Goal: Task Accomplishment & Management: Complete application form

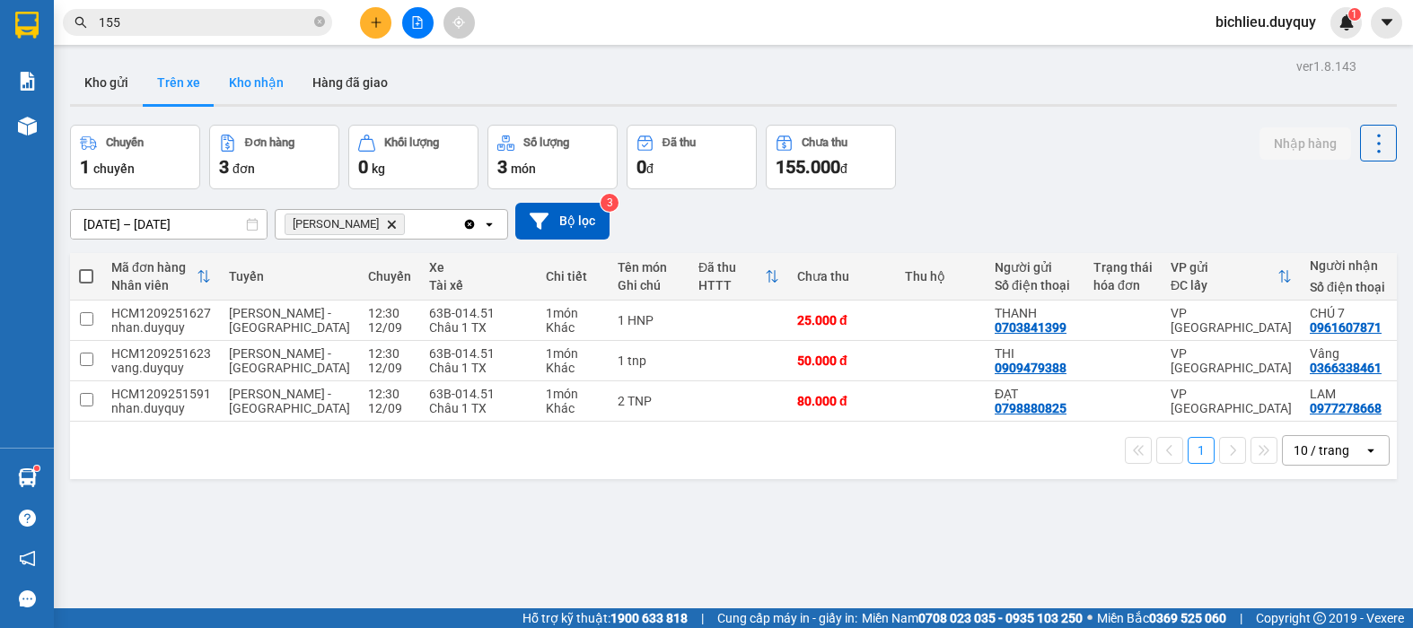
click at [268, 98] on button "Kho nhận" at bounding box center [256, 82] width 83 height 43
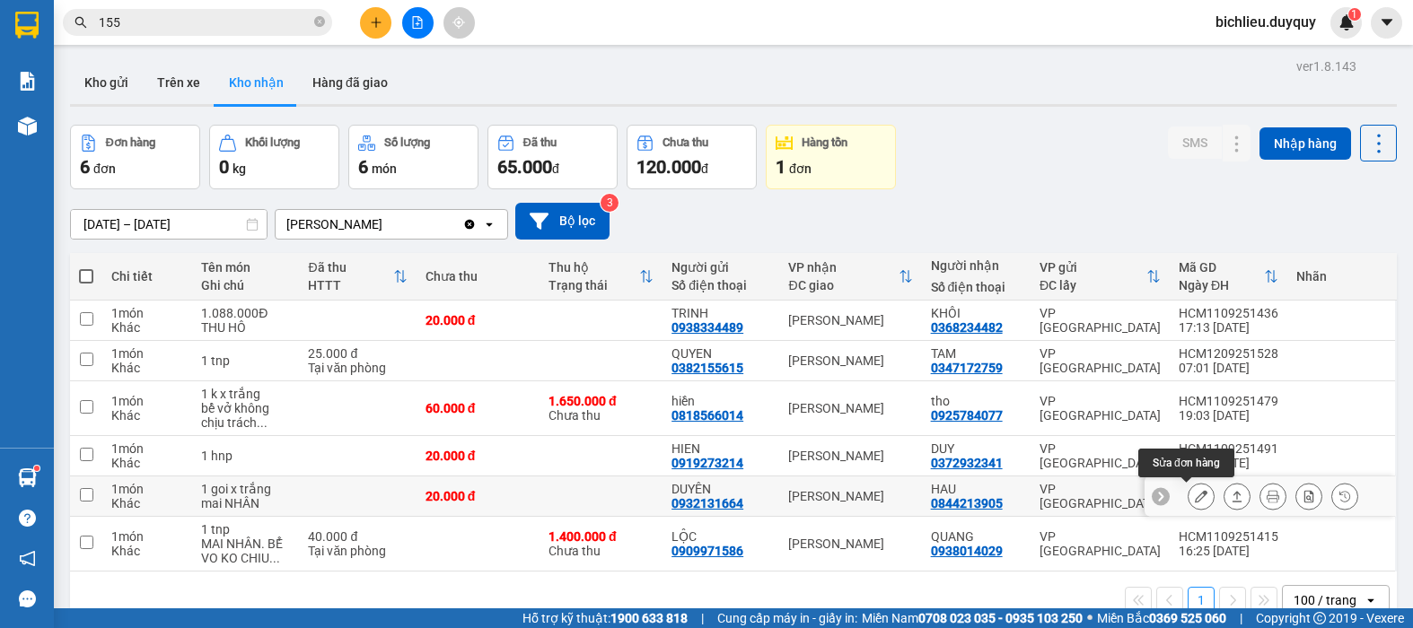
click at [1195, 497] on icon at bounding box center [1201, 496] width 13 height 13
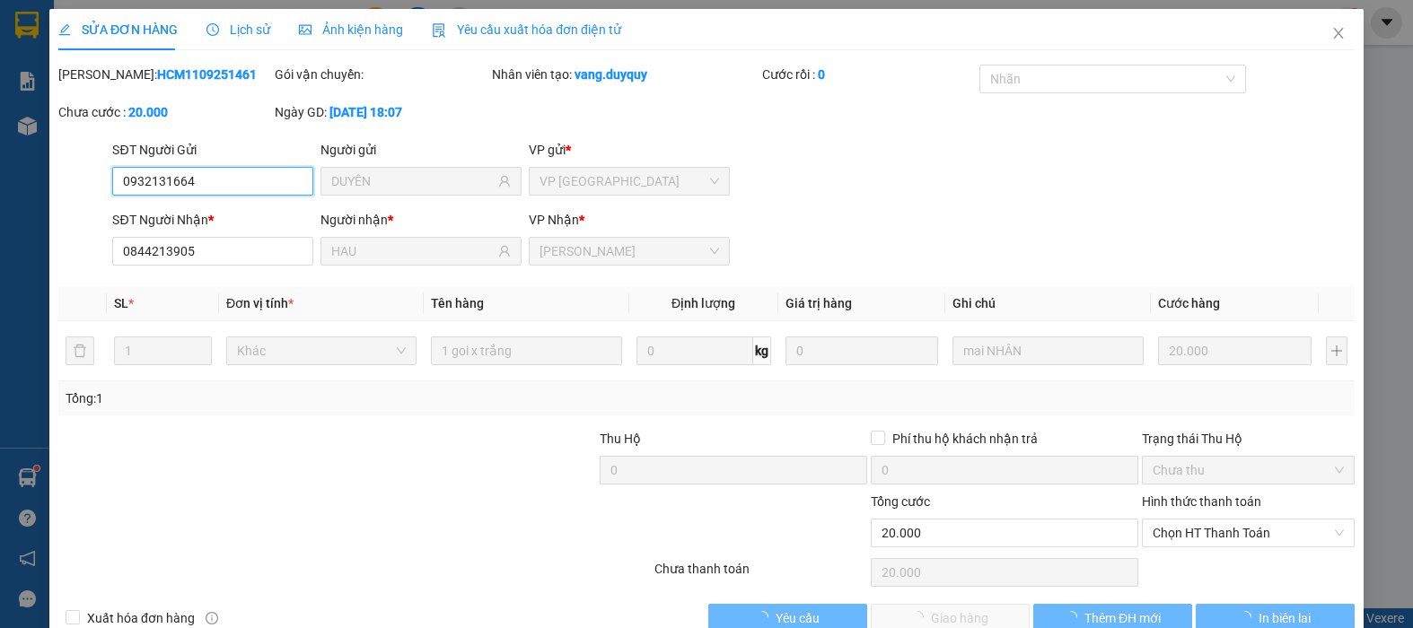
type input "0932131664"
type input "DUYÊN"
type input "0844213905"
type input "HAU"
type input "20.000"
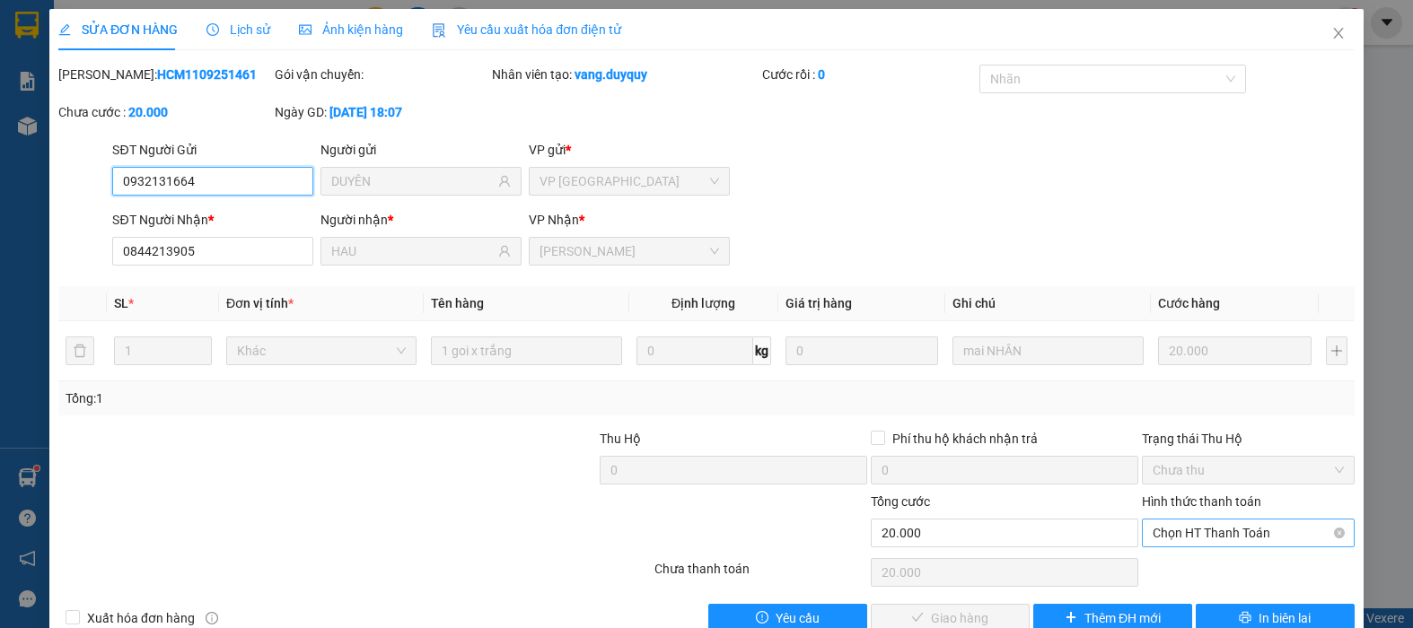
drag, startPoint x: 1172, startPoint y: 533, endPoint x: 1165, endPoint y: 549, distance: 17.3
click at [1171, 534] on span "Chọn HT Thanh Toán" at bounding box center [1248, 533] width 191 height 27
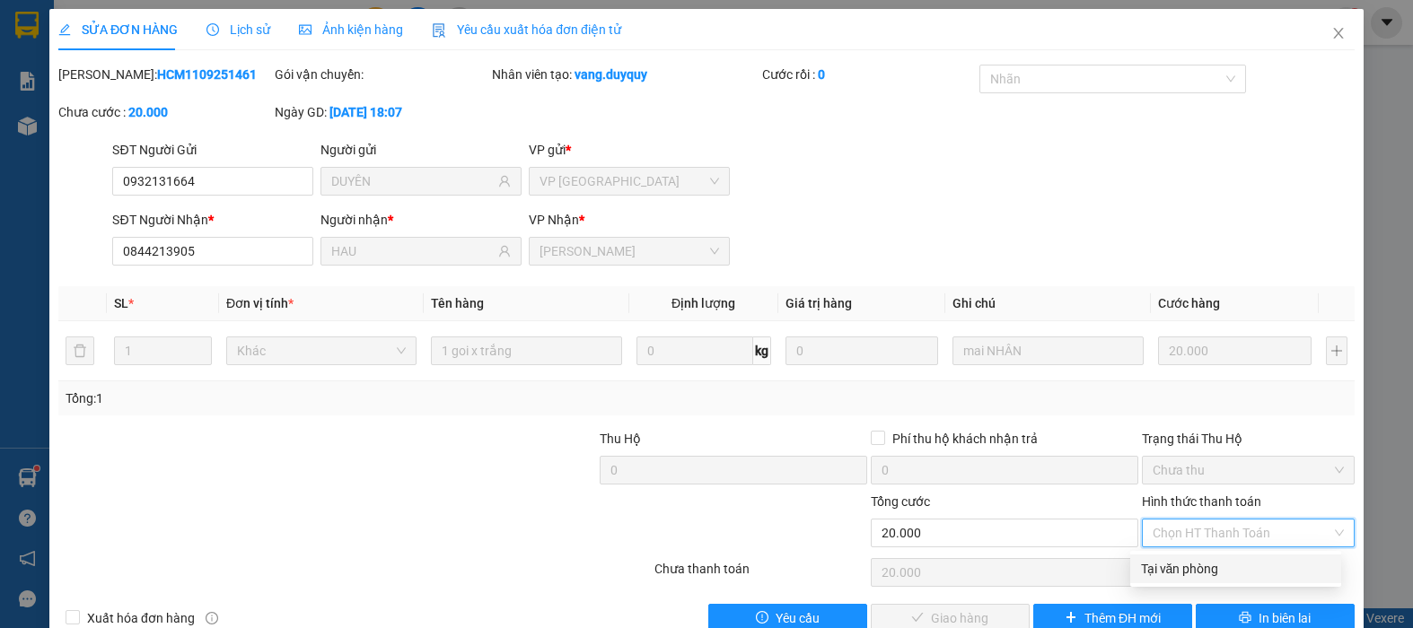
click at [1163, 573] on div "Tại văn phòng" at bounding box center [1235, 569] width 189 height 20
type input "0"
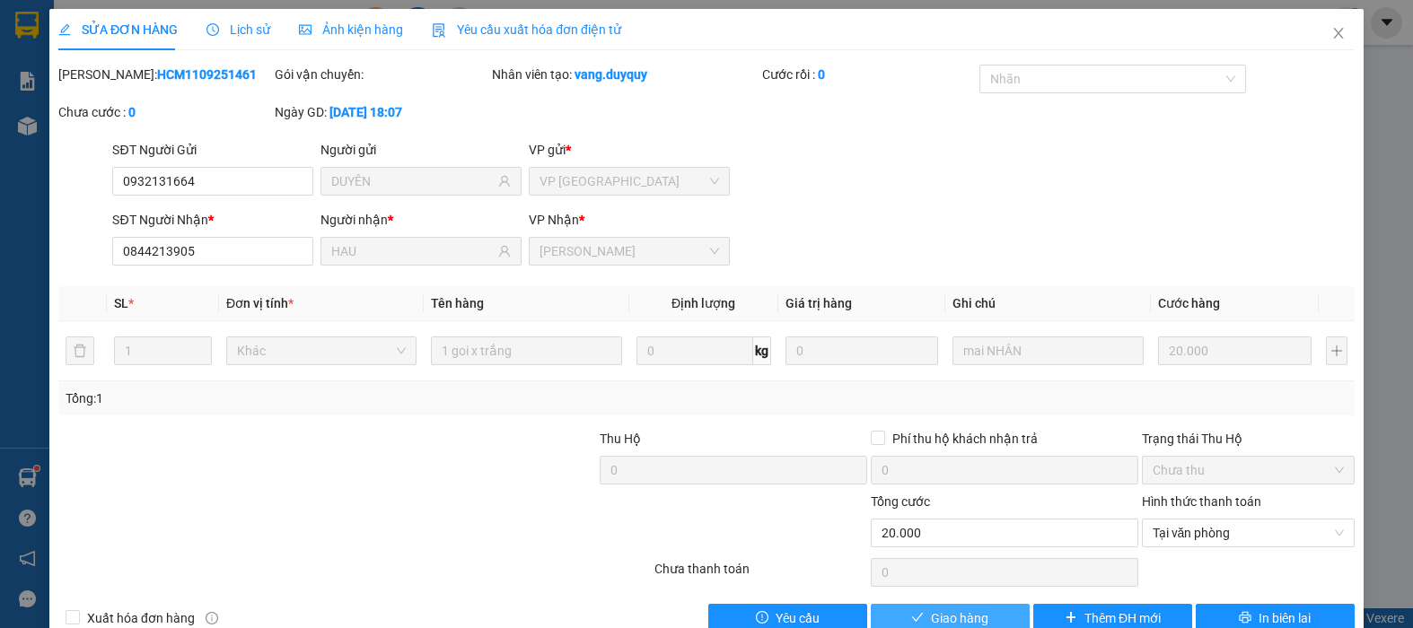
click at [949, 619] on span "Giao hàng" at bounding box center [959, 619] width 57 height 20
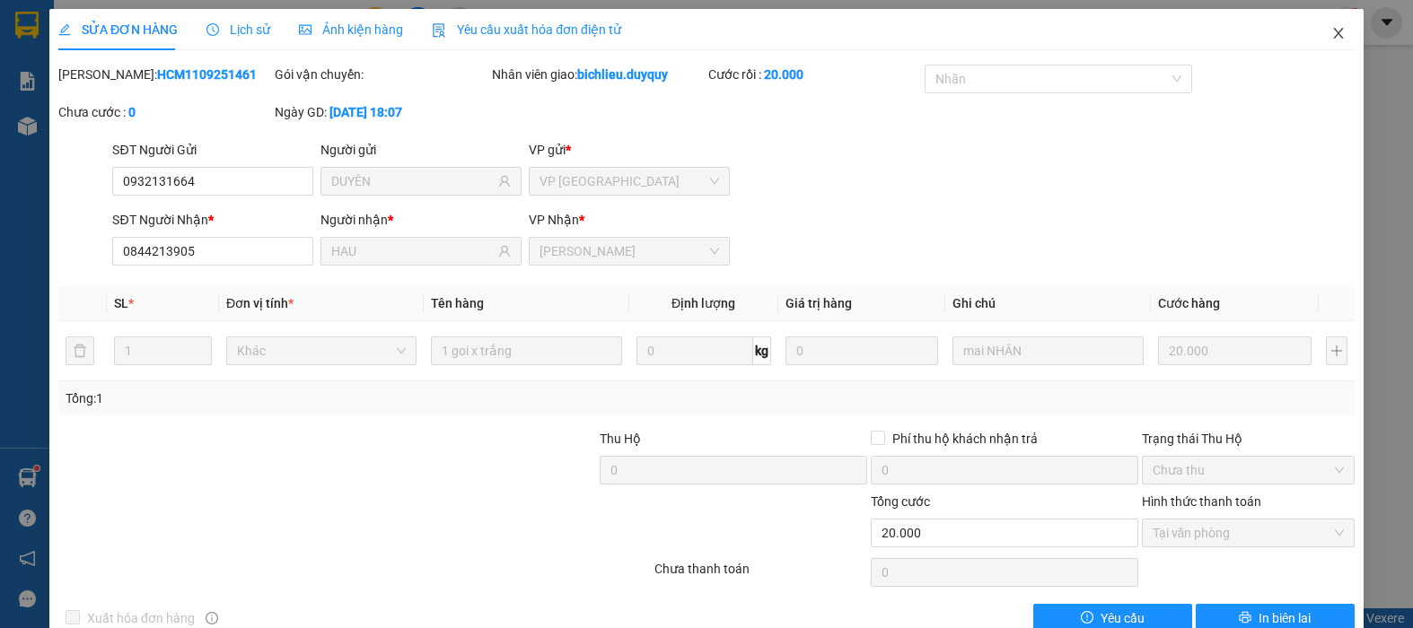
click at [1331, 34] on icon "close" at bounding box center [1338, 33] width 14 height 14
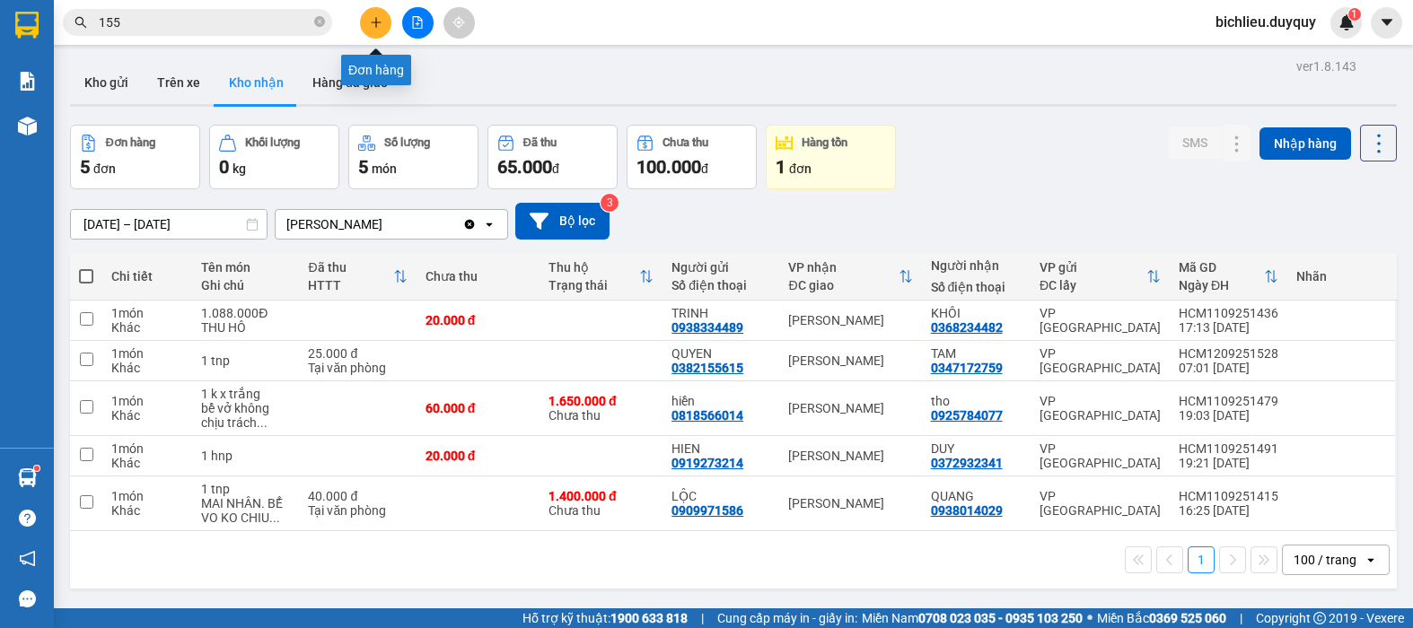
click at [382, 18] on icon "plus" at bounding box center [376, 22] width 13 height 13
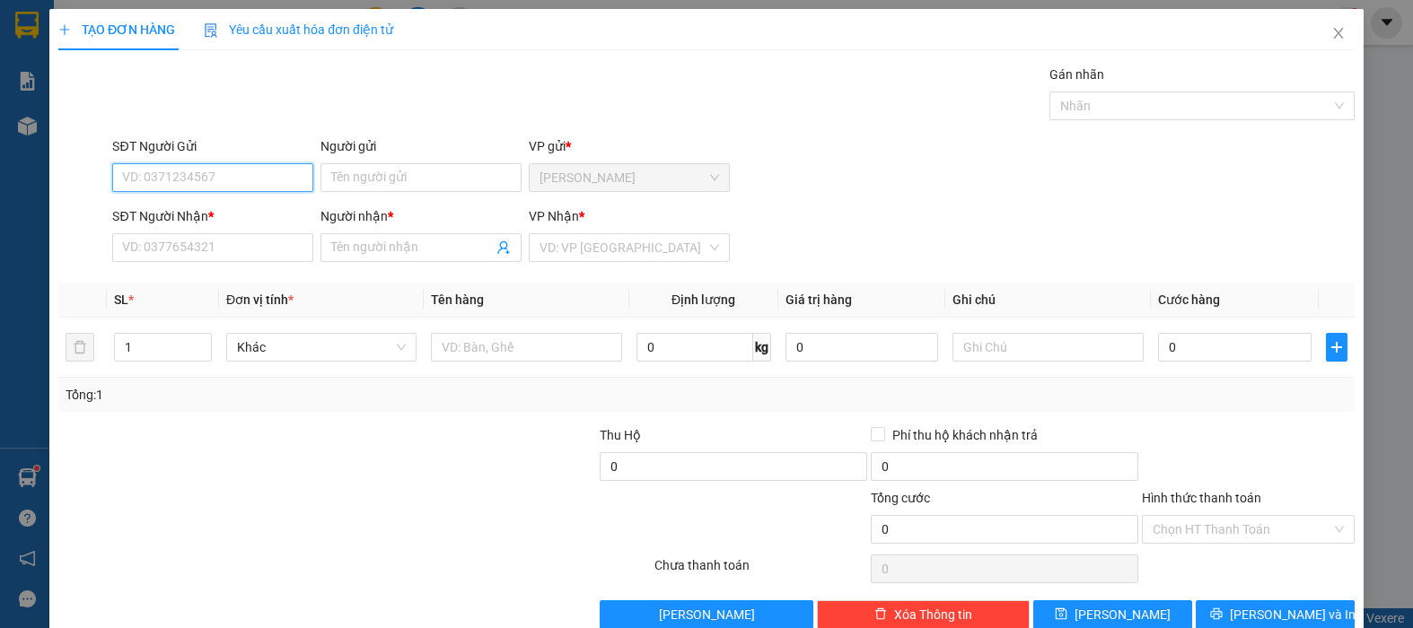
click at [179, 171] on input "SĐT Người Gửi" at bounding box center [212, 177] width 201 height 29
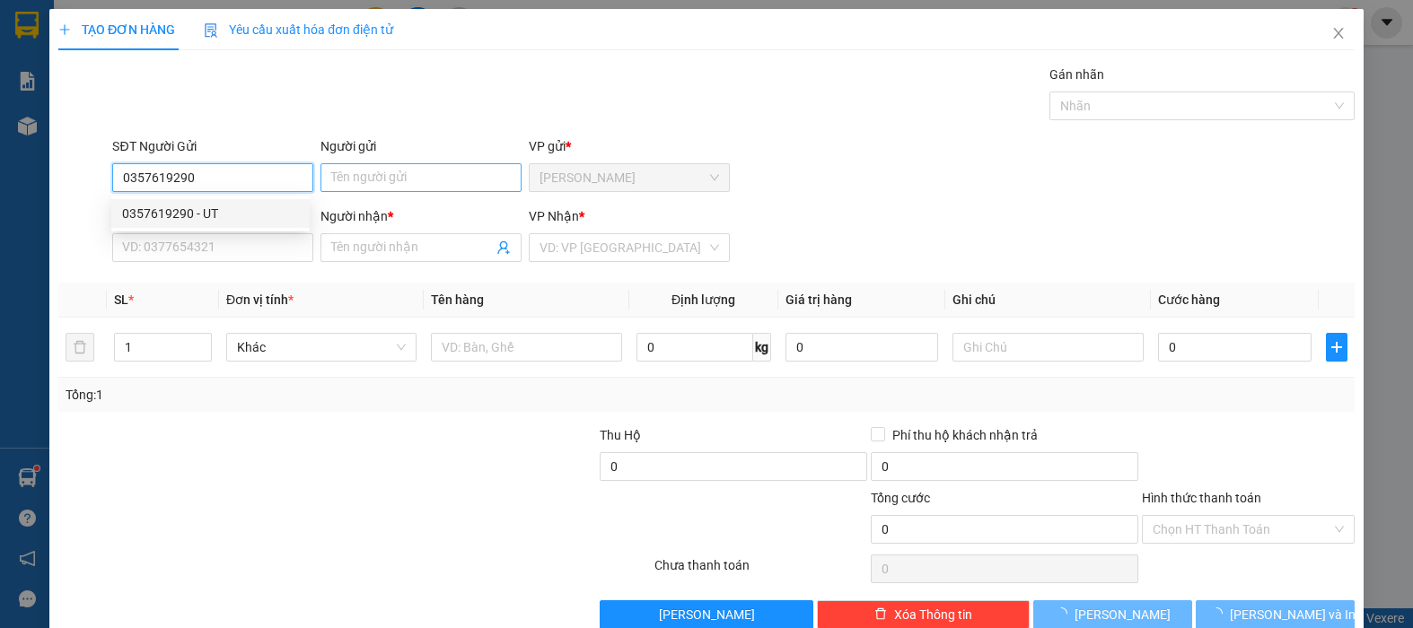
type input "0357619290"
click at [348, 180] on input "Người gửi" at bounding box center [420, 177] width 201 height 29
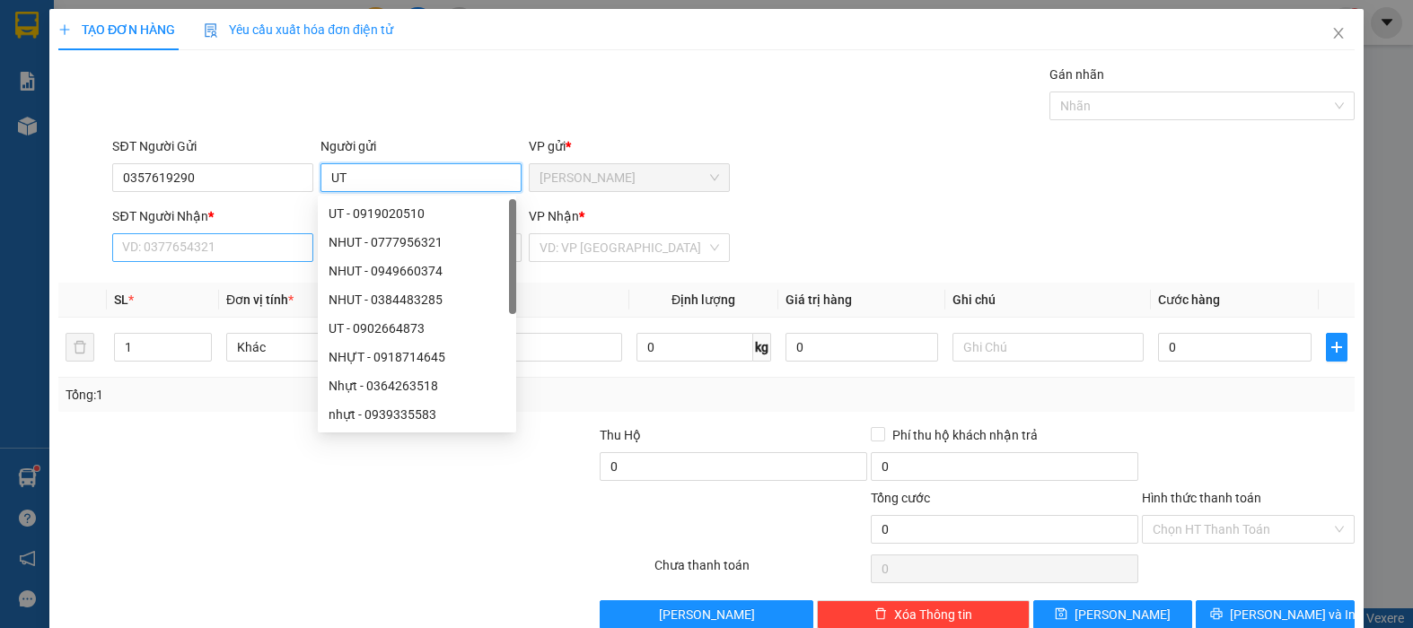
type input "UT"
click at [119, 244] on input "SĐT Người Nhận *" at bounding box center [212, 247] width 201 height 29
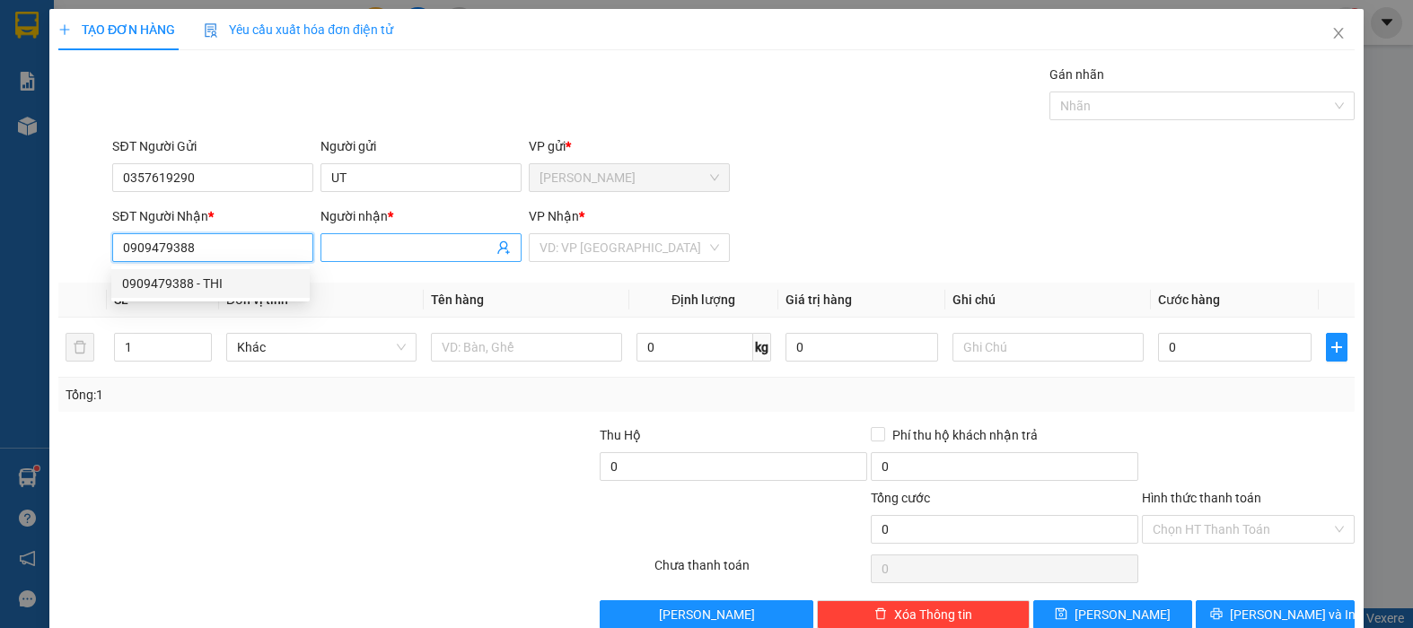
type input "0909479388"
click at [323, 243] on span at bounding box center [420, 247] width 201 height 29
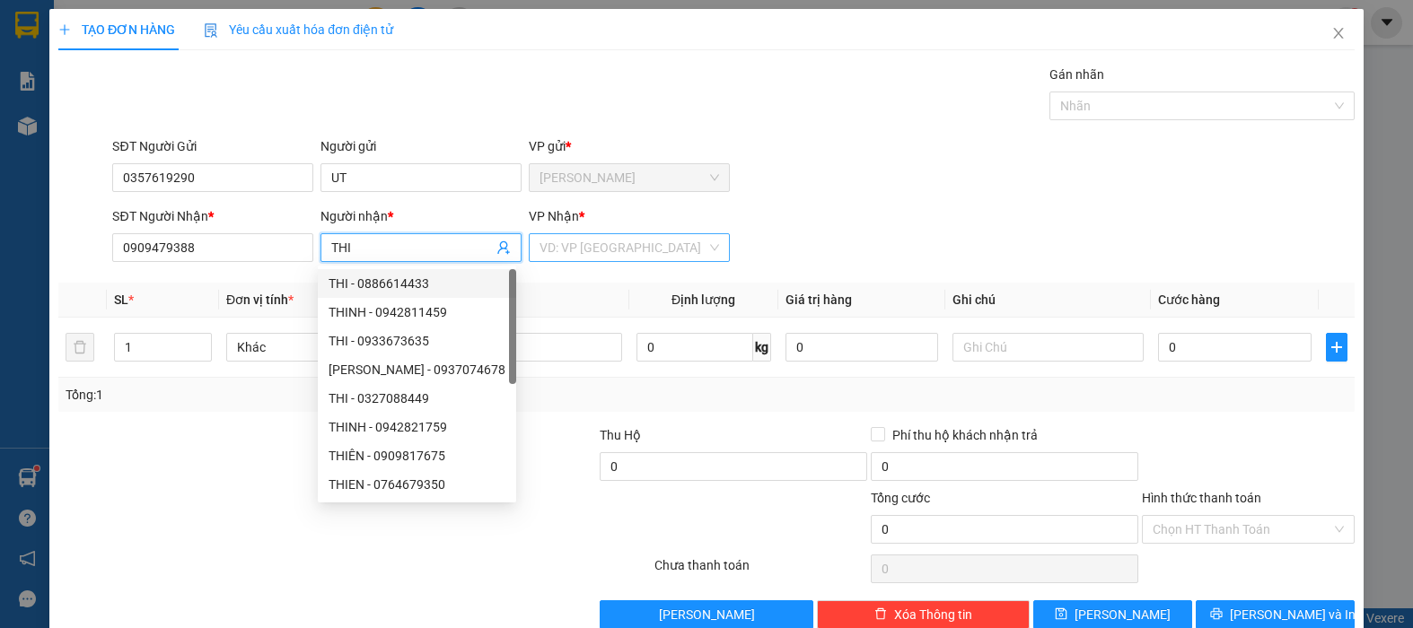
type input "THI"
click at [653, 255] on input "search" at bounding box center [623, 247] width 167 height 27
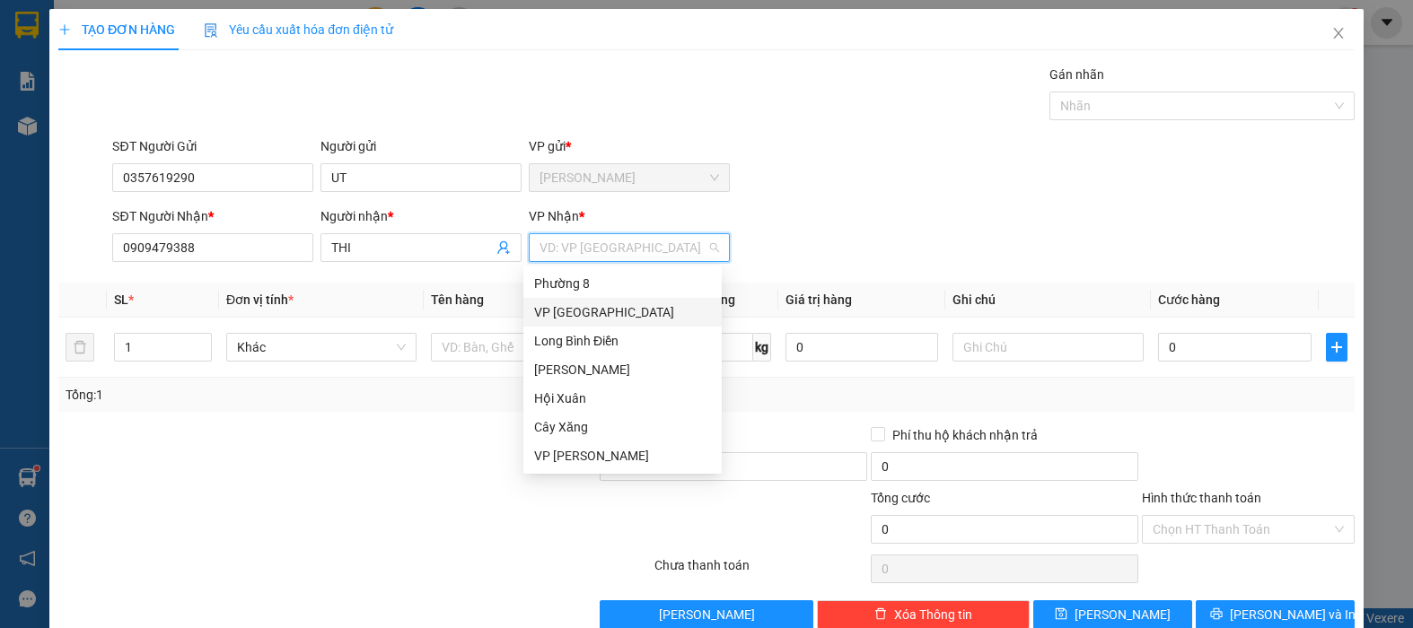
click at [580, 302] on div "VP [GEOGRAPHIC_DATA]" at bounding box center [622, 312] width 198 height 29
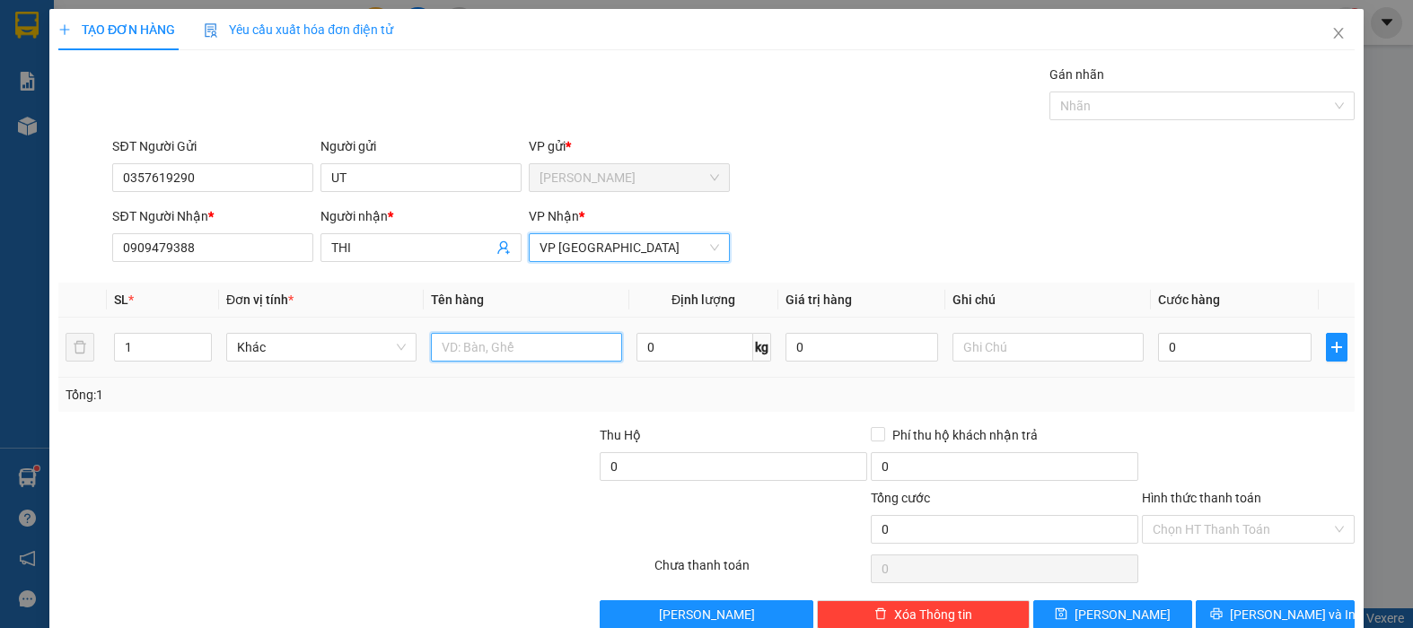
click at [499, 345] on input "text" at bounding box center [526, 347] width 190 height 29
type input "1TN[P"
click at [1238, 362] on div "0" at bounding box center [1235, 347] width 154 height 36
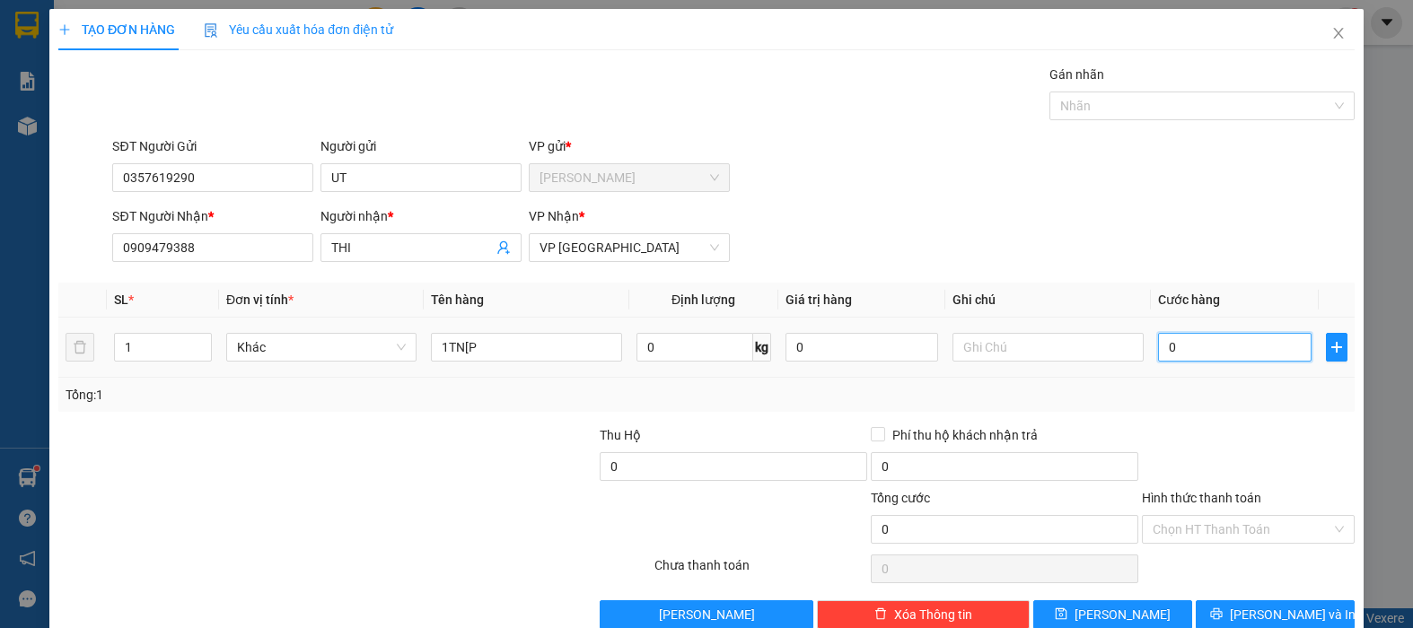
click at [1200, 345] on input "0" at bounding box center [1235, 347] width 154 height 29
type input "7"
type input "70"
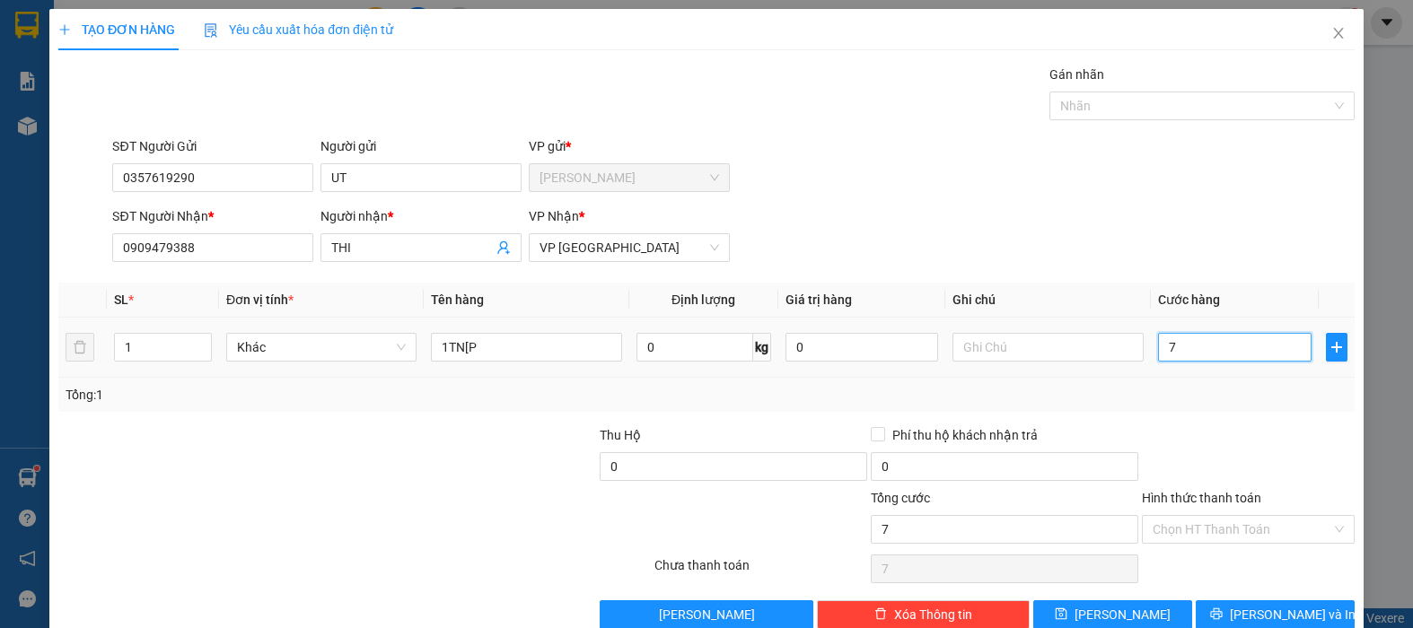
type input "70"
type input "700"
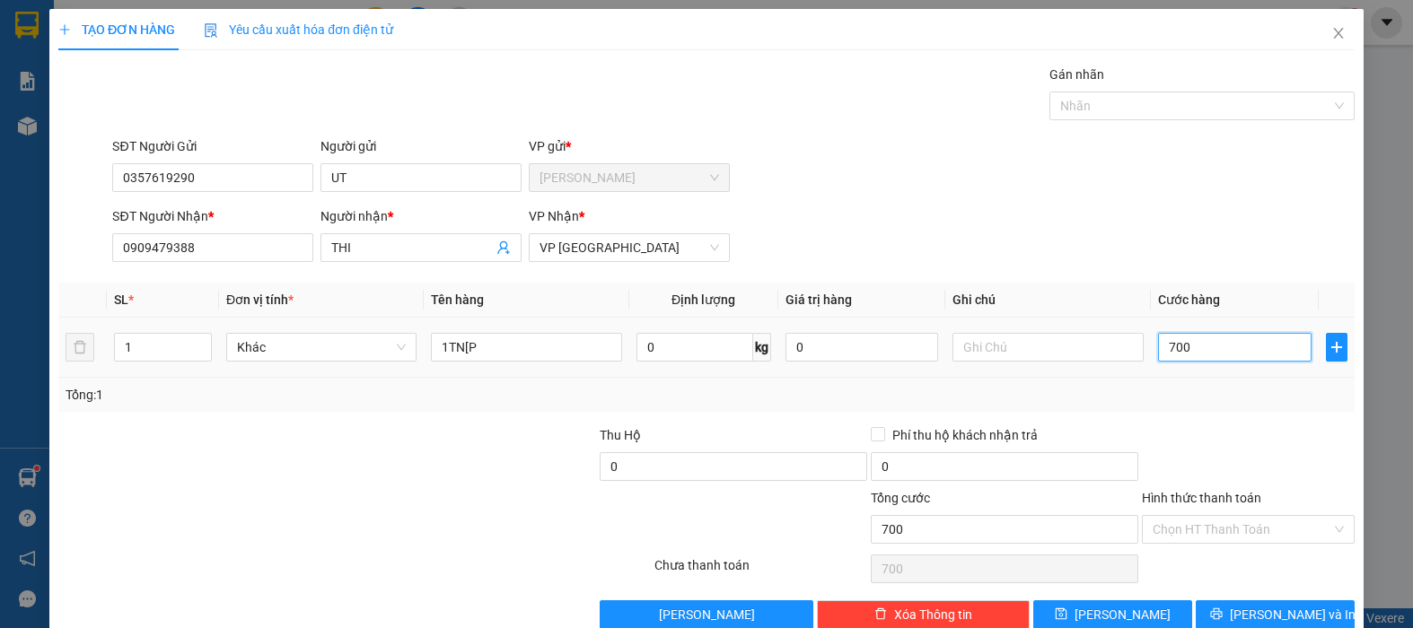
type input "7.000"
type input "70.000"
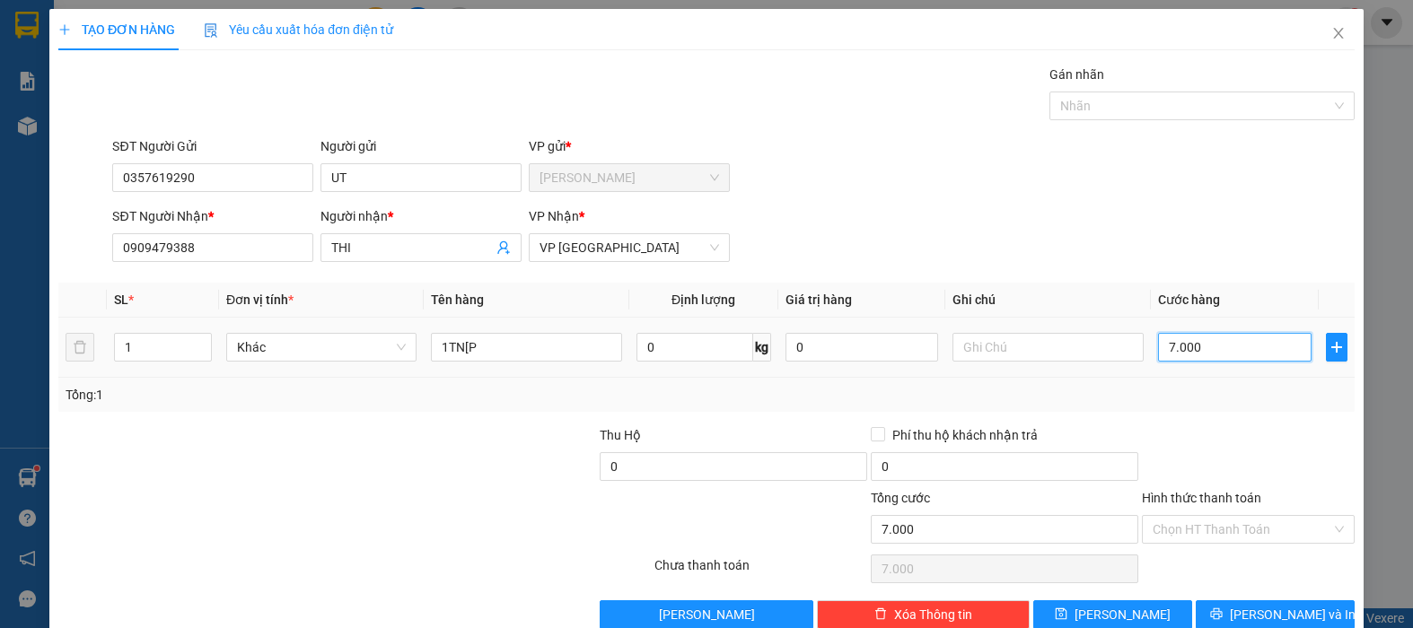
type input "70.000"
click at [1223, 614] on icon "printer" at bounding box center [1216, 614] width 13 height 13
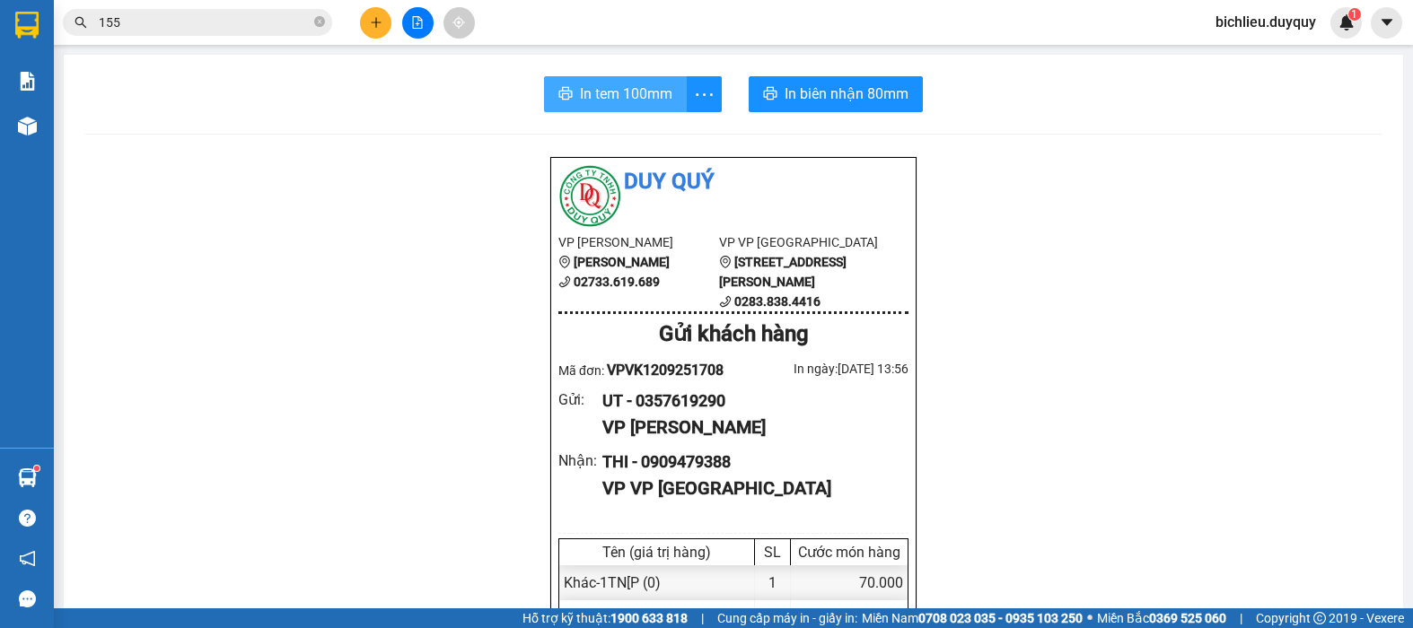
click at [595, 91] on span "In tem 100mm" at bounding box center [626, 94] width 92 height 22
click at [590, 90] on span "In tem 100mm" at bounding box center [626, 94] width 92 height 22
click at [633, 91] on span "In tem 100mm" at bounding box center [626, 94] width 92 height 22
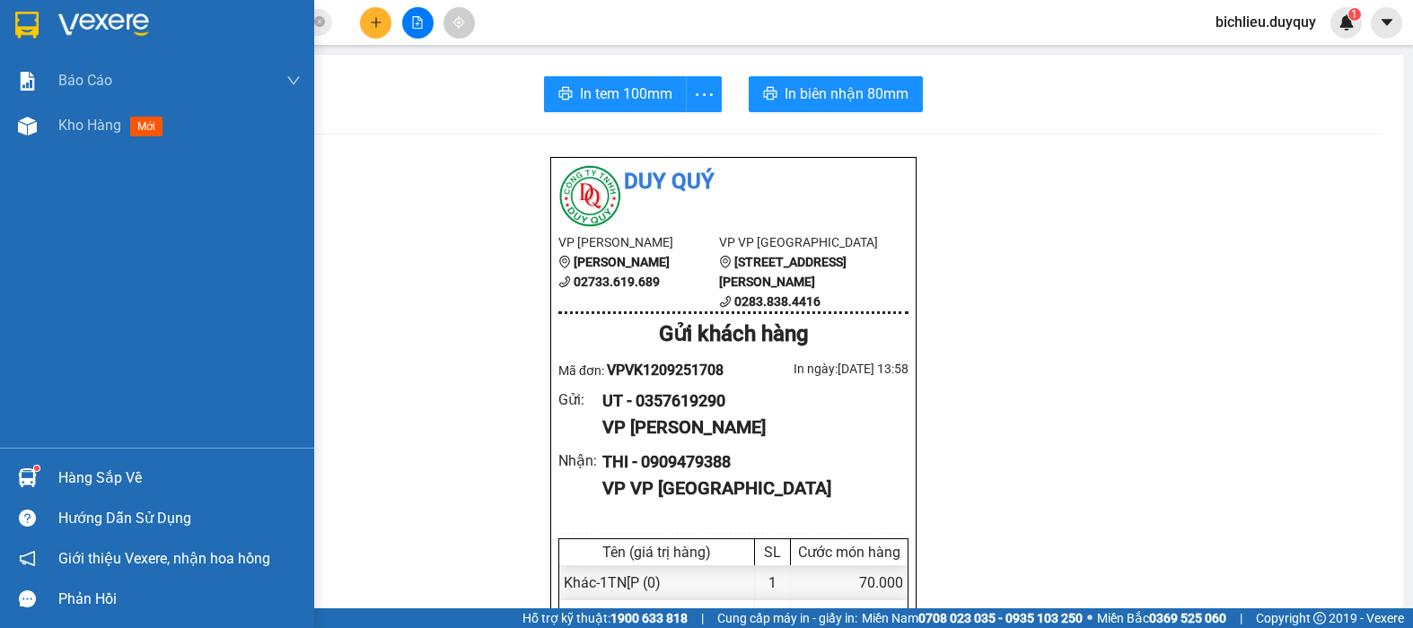
click at [22, 15] on img at bounding box center [26, 25] width 23 height 27
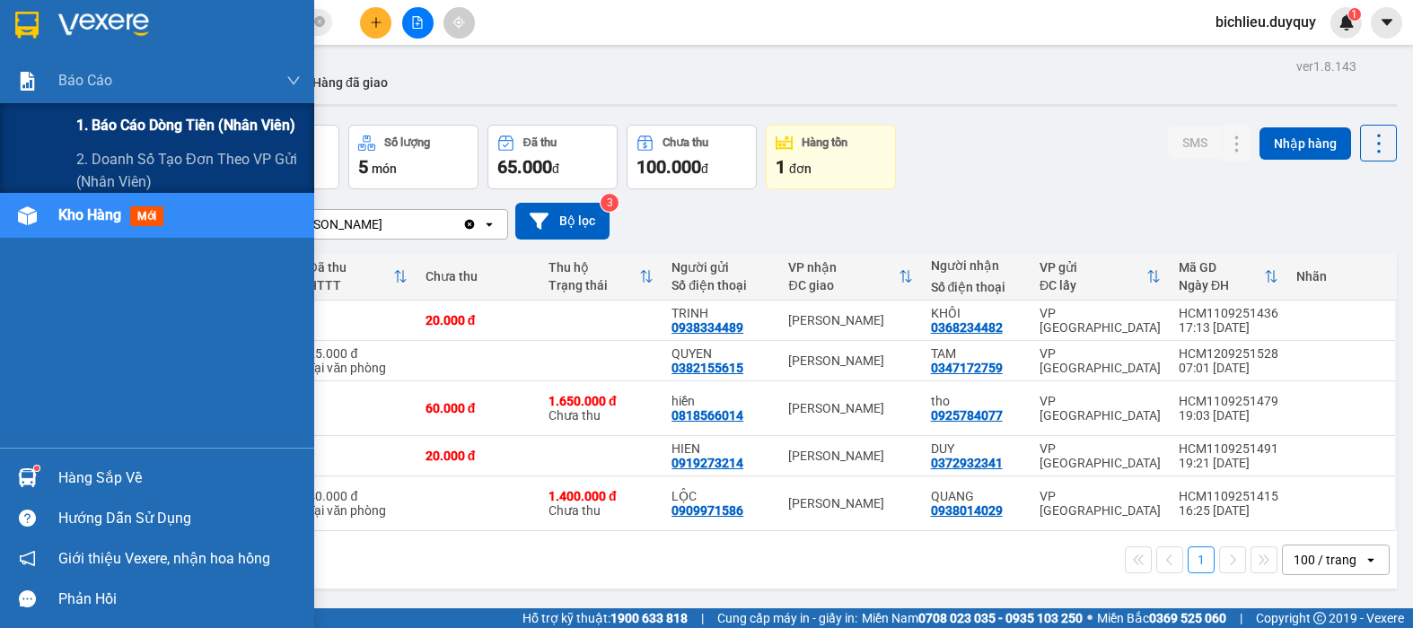
click at [83, 111] on div "1. Báo cáo dòng tiền (nhân viên)" at bounding box center [188, 125] width 224 height 45
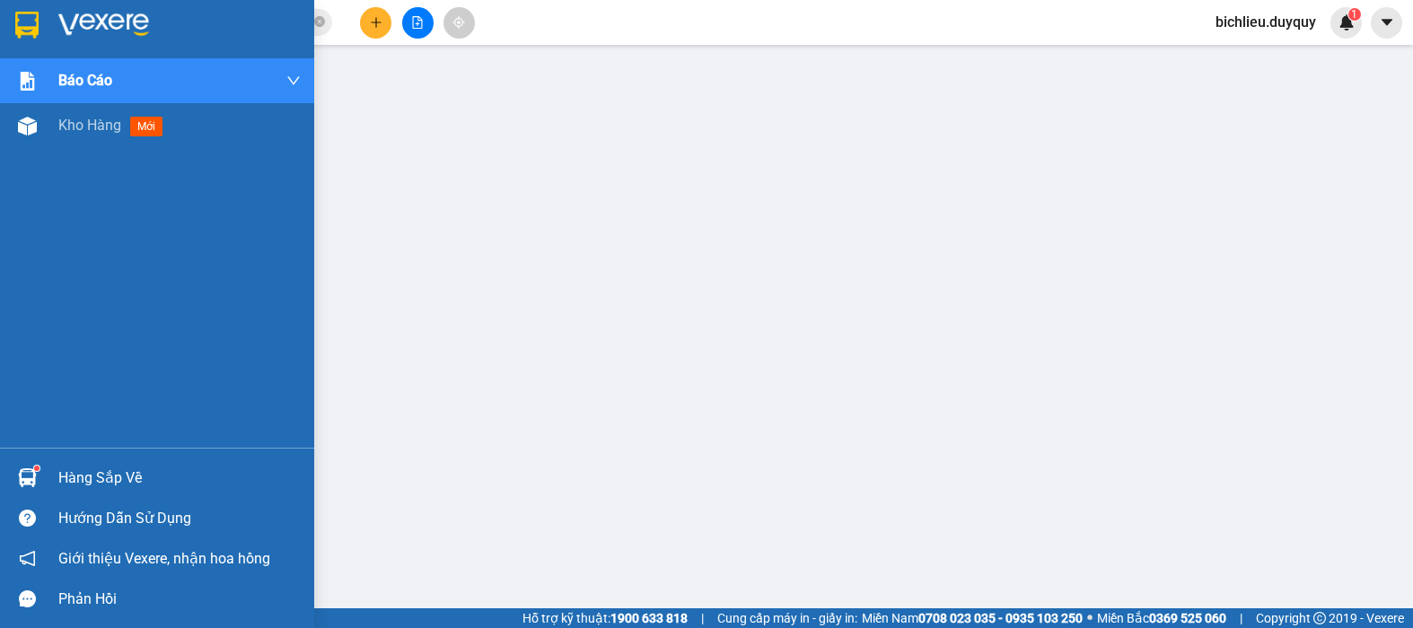
click at [27, 19] on img at bounding box center [26, 25] width 23 height 27
